Goal: Download file/media

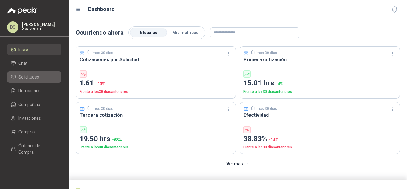
click at [23, 73] on link "Solicitudes" at bounding box center [34, 76] width 54 height 11
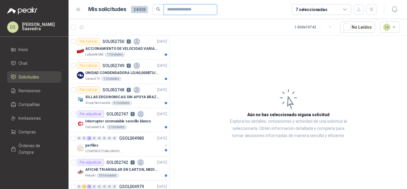
click at [177, 9] on input "text" at bounding box center [188, 9] width 42 height 10
paste input "*********"
type input "*********"
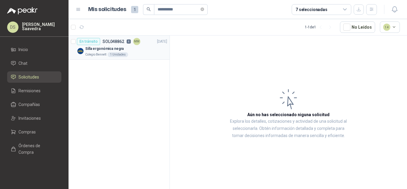
click at [123, 48] on div "Silla ergonómica negra" at bounding box center [126, 48] width 82 height 7
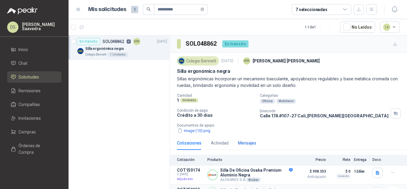
click at [248, 140] on div "Mensajes" at bounding box center [247, 143] width 18 height 7
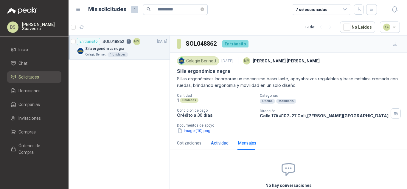
click at [222, 142] on div "Actividad" at bounding box center [220, 143] width 18 height 7
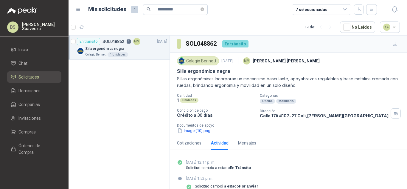
scroll to position [35, 0]
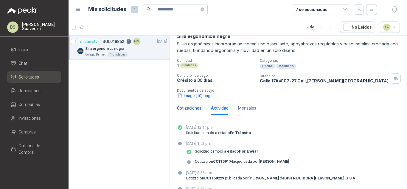
click at [182, 109] on div "Cotizaciones" at bounding box center [189, 108] width 24 height 7
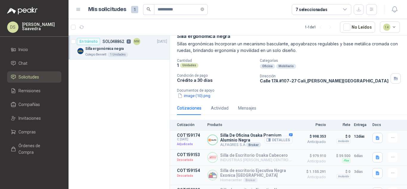
click at [275, 137] on button "Detalles" at bounding box center [279, 140] width 28 height 8
click at [39, 130] on li "Compras" at bounding box center [34, 132] width 47 height 7
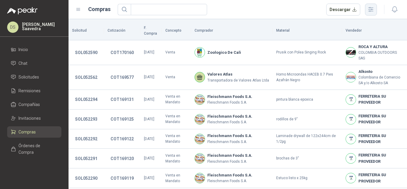
click at [375, 12] on button "button" at bounding box center [371, 10] width 12 height 12
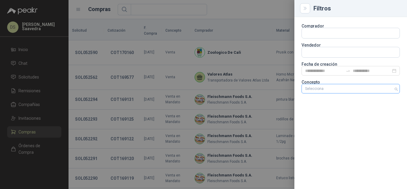
click at [340, 90] on div at bounding box center [348, 89] width 90 height 4
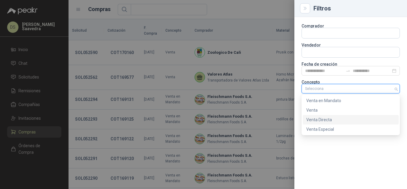
click at [333, 124] on div "Venta Directa" at bounding box center [351, 120] width 96 height 10
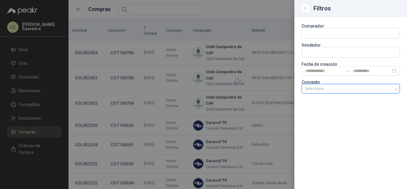
click at [370, 87] on div at bounding box center [348, 89] width 90 height 4
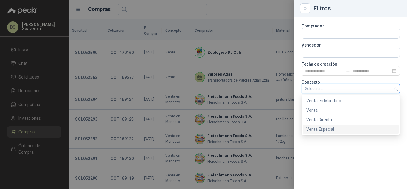
click at [343, 131] on div "Venta Especial" at bounding box center [351, 129] width 89 height 7
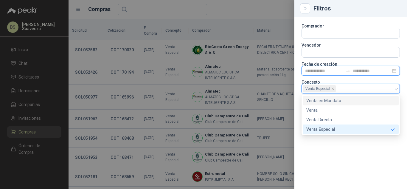
click at [339, 70] on input at bounding box center [324, 70] width 38 height 7
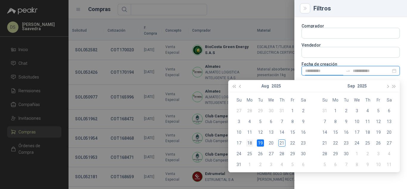
type input "**********"
click at [249, 143] on div "18" at bounding box center [249, 142] width 7 height 7
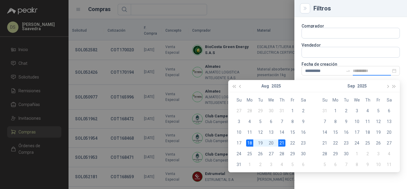
click at [281, 144] on div "21" at bounding box center [282, 142] width 7 height 7
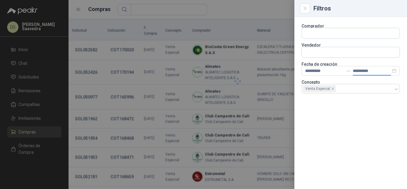
type input "**********"
drag, startPoint x: 341, startPoint y: 168, endPoint x: 331, endPoint y: 160, distance: 12.7
click at [341, 168] on div "**********" at bounding box center [351, 103] width 113 height 172
click at [248, 18] on div at bounding box center [203, 94] width 407 height 189
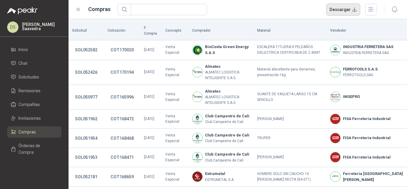
click at [346, 10] on button "Descargar" at bounding box center [344, 10] width 34 height 12
drag, startPoint x: 263, startPoint y: 17, endPoint x: 268, endPoint y: 20, distance: 5.5
click at [263, 17] on header "Compras Descargar" at bounding box center [238, 9] width 339 height 19
click at [372, 13] on button "button" at bounding box center [371, 10] width 12 height 12
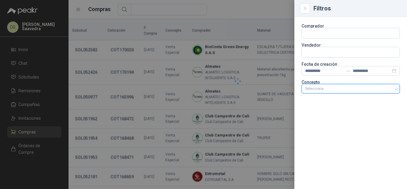
click at [362, 89] on div at bounding box center [348, 89] width 90 height 4
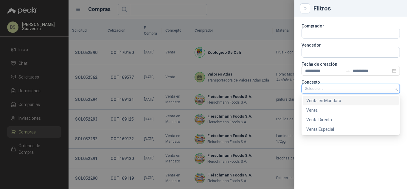
click at [340, 101] on div "Venta en Mandato" at bounding box center [351, 100] width 89 height 7
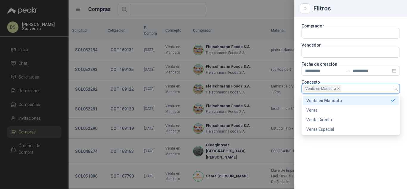
click at [273, 7] on div at bounding box center [203, 94] width 407 height 189
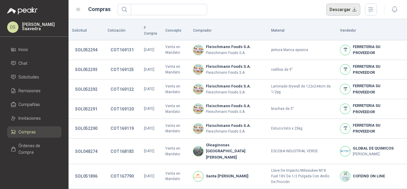
click at [345, 12] on button "Descargar" at bounding box center [344, 10] width 34 height 12
